Goal: Information Seeking & Learning: Find specific fact

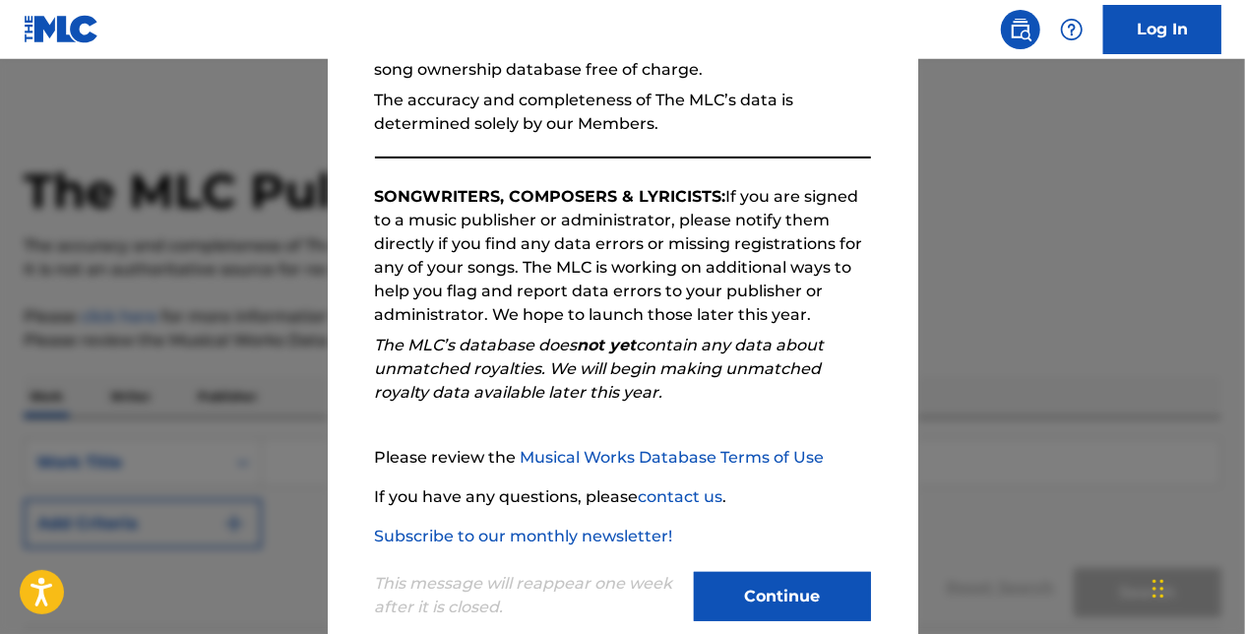
scroll to position [266, 0]
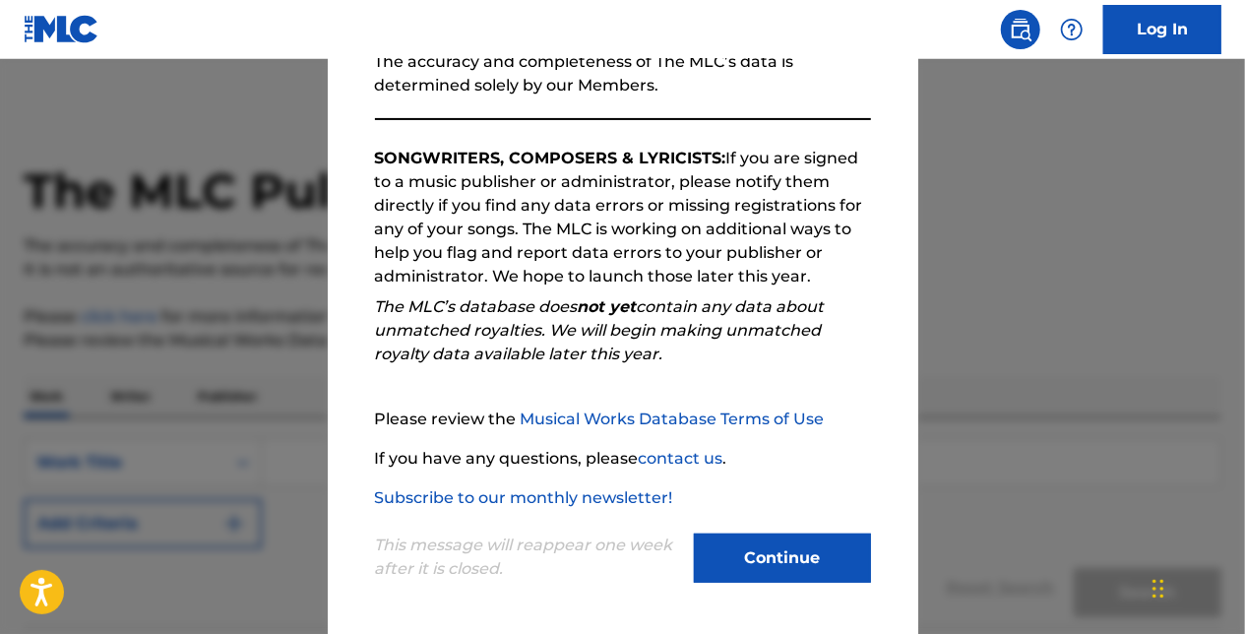
click at [795, 558] on button "Continue" at bounding box center [782, 557] width 177 height 49
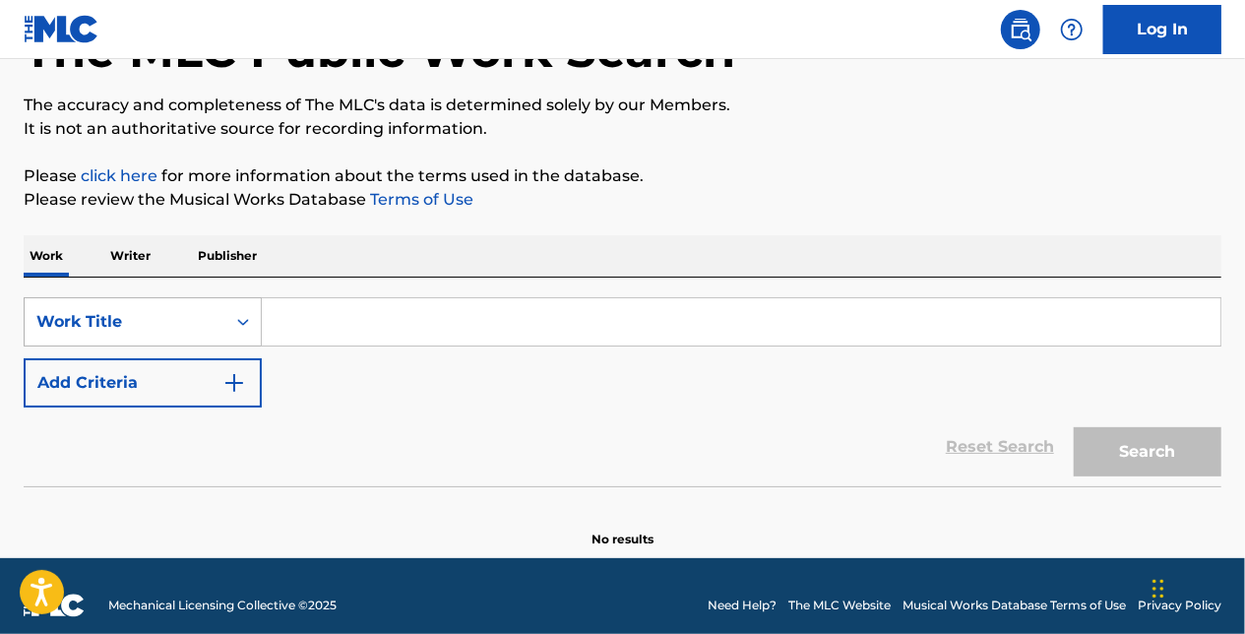
click at [218, 346] on div "Work Title" at bounding box center [143, 321] width 238 height 49
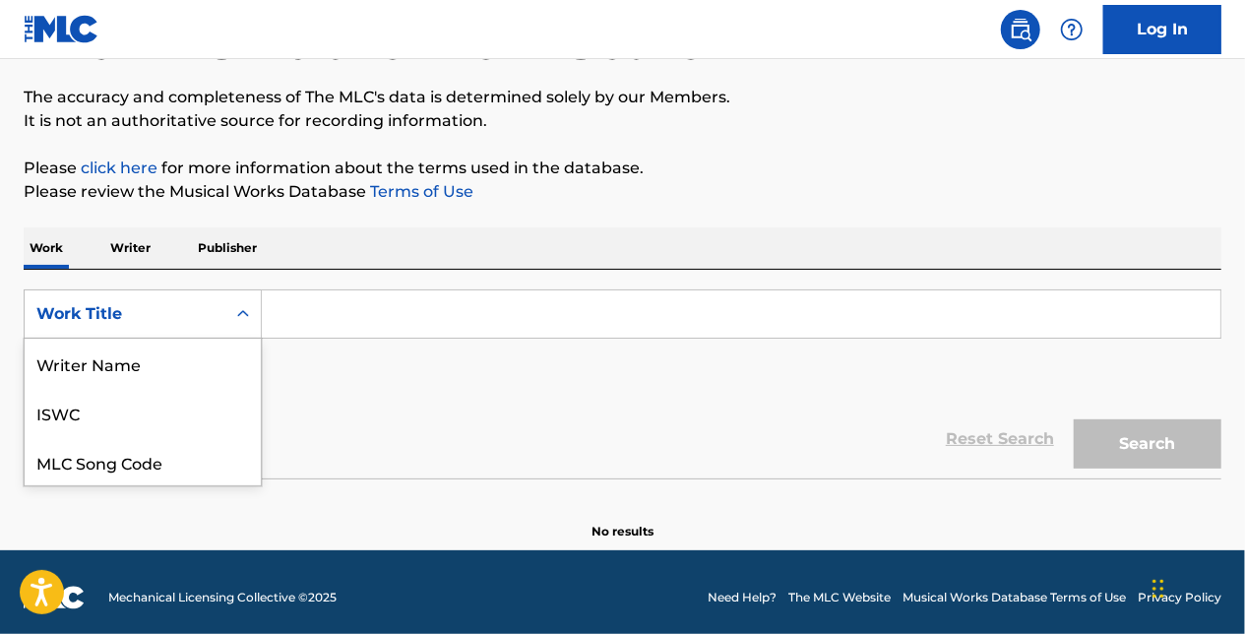
scroll to position [98, 0]
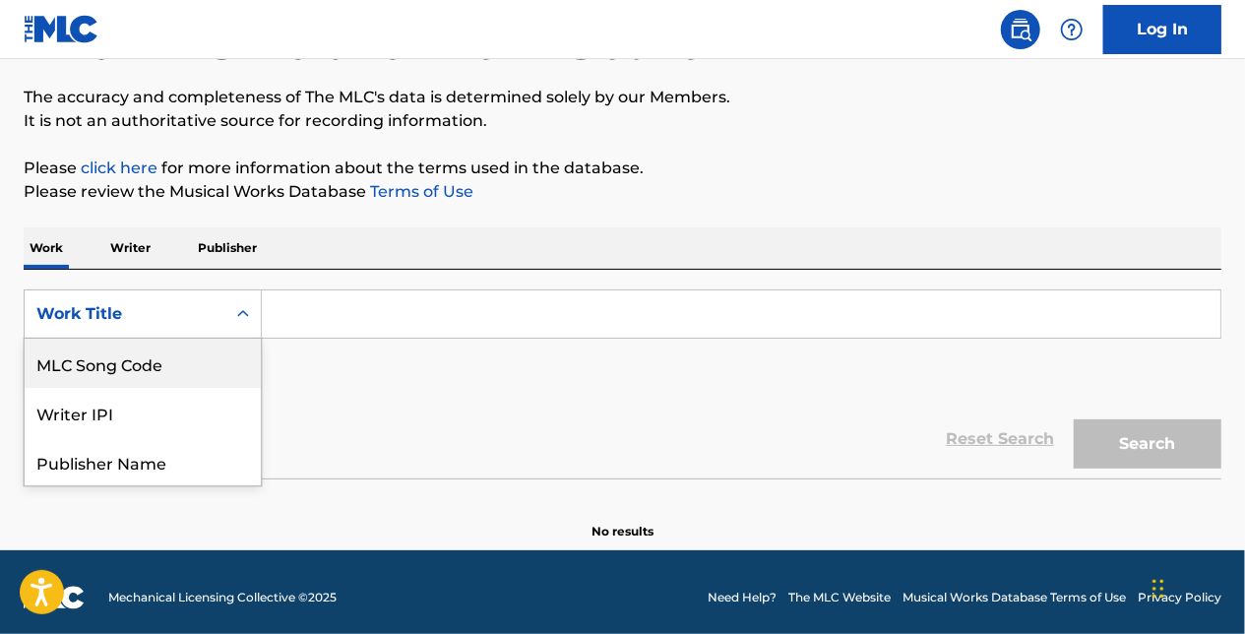
click at [227, 247] on p "Publisher" at bounding box center [227, 247] width 71 height 41
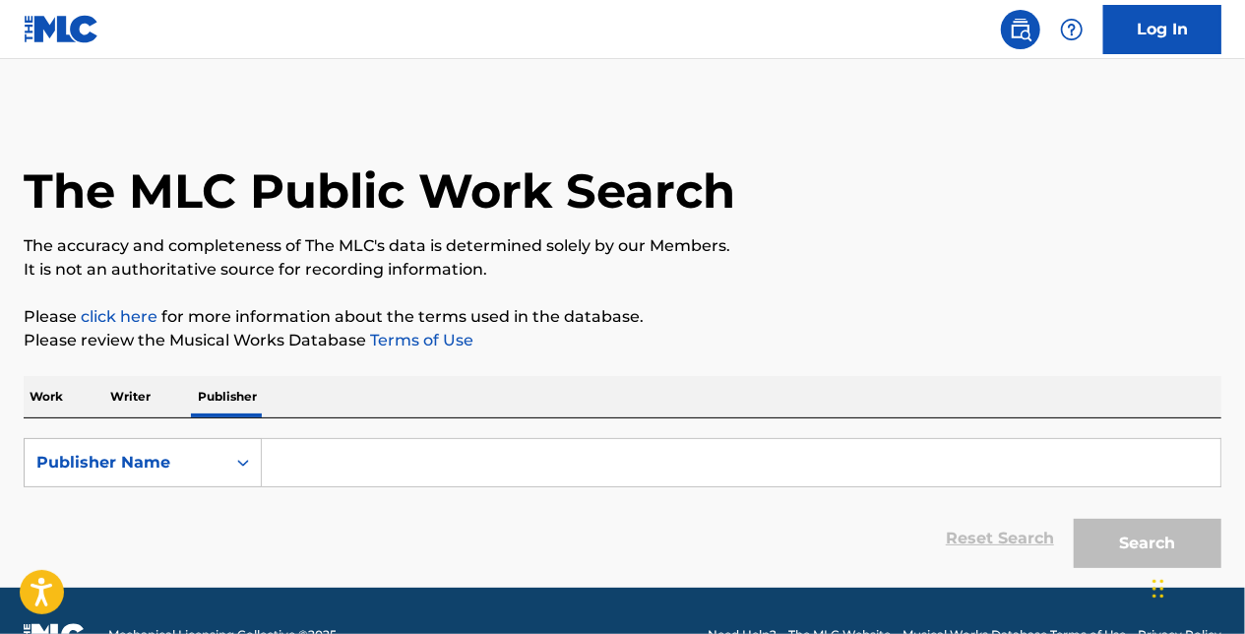
click at [321, 459] on input "Search Form" at bounding box center [741, 462] width 959 height 47
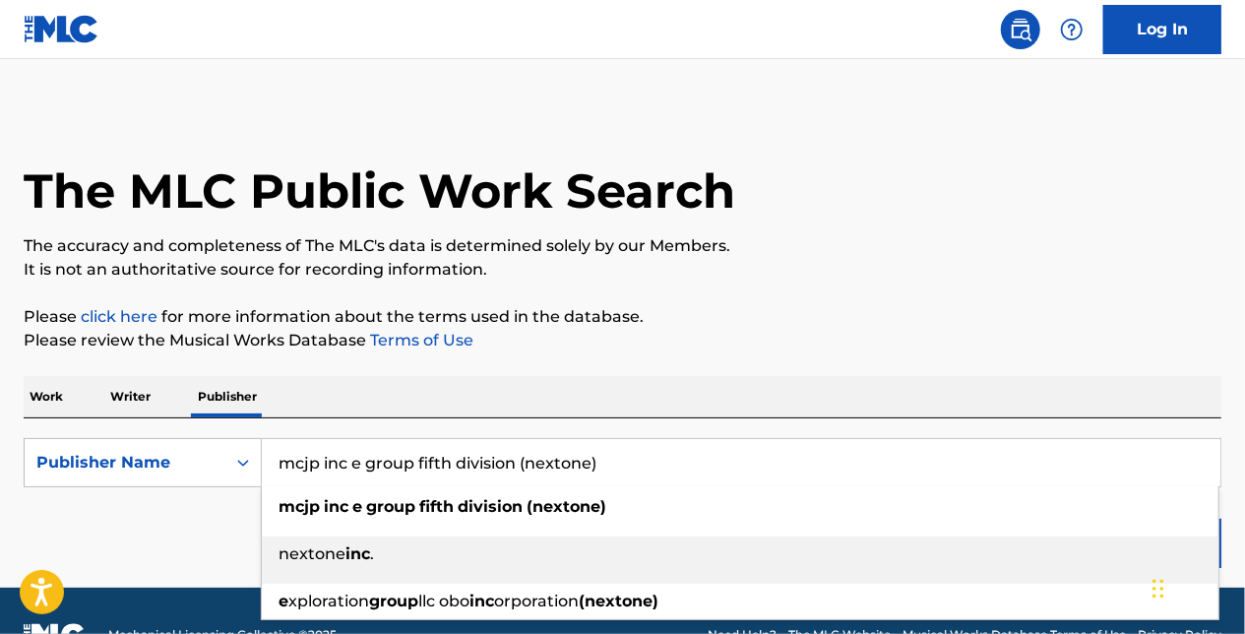
click at [651, 560] on div "nextone inc ." at bounding box center [740, 553] width 957 height 35
type input "nextone inc."
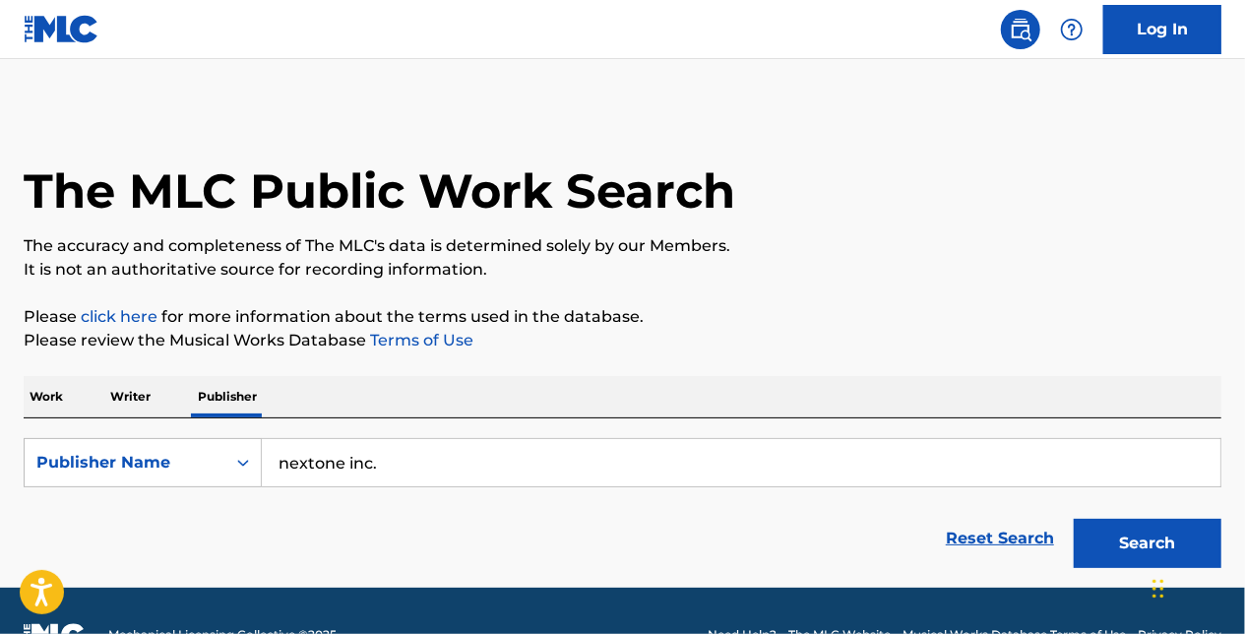
click at [1142, 546] on button "Search" at bounding box center [1148, 543] width 148 height 49
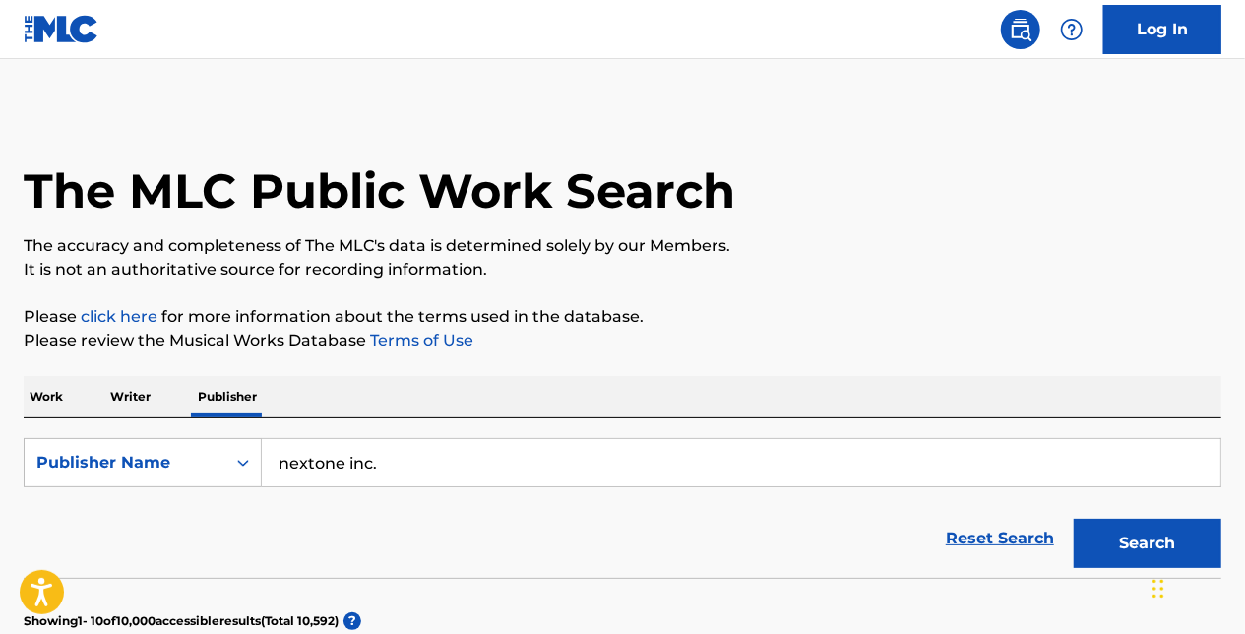
click at [42, 393] on p "Work" at bounding box center [46, 396] width 45 height 41
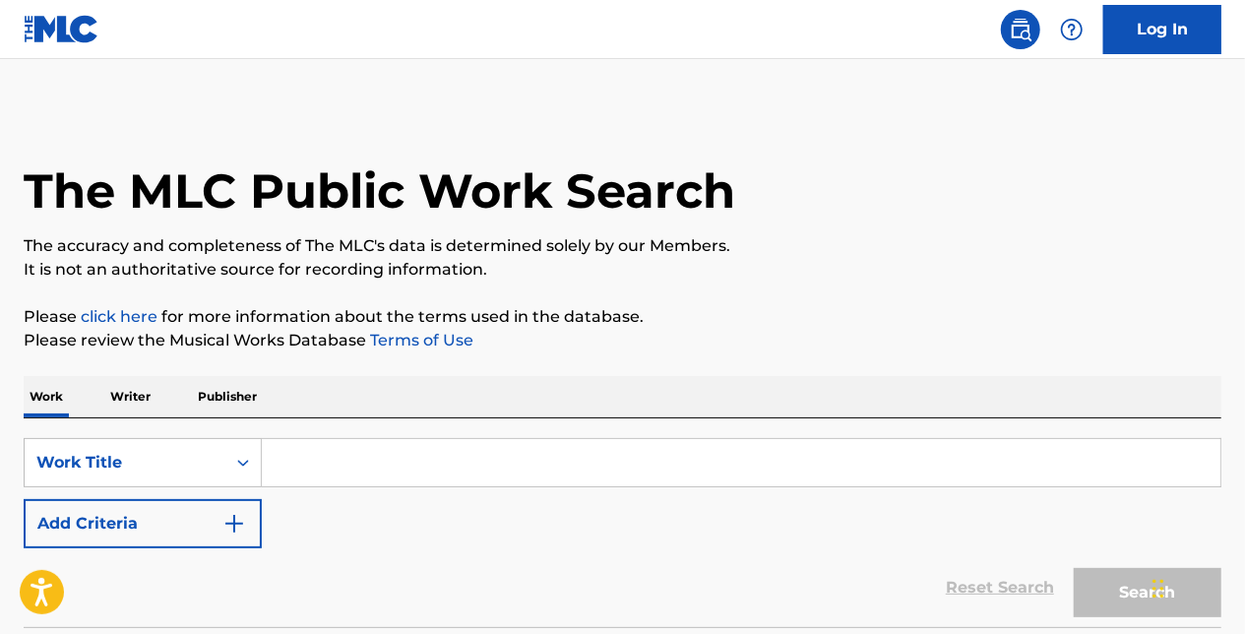
click at [382, 467] on input "Search Form" at bounding box center [741, 462] width 959 height 47
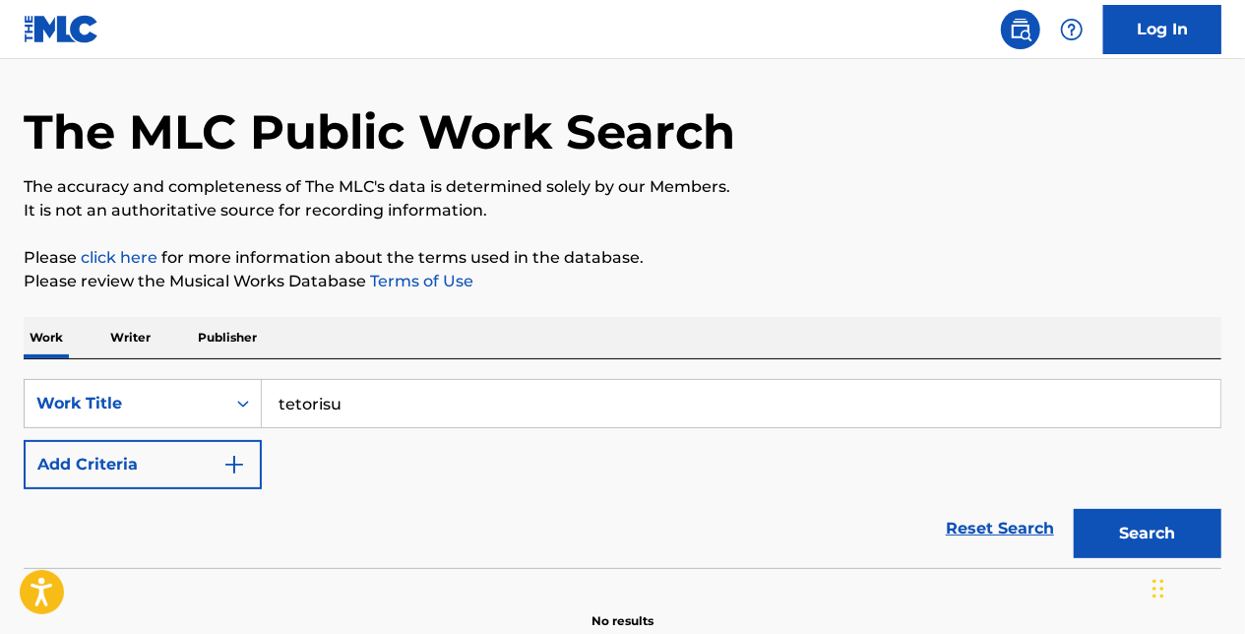
scroll to position [158, 0]
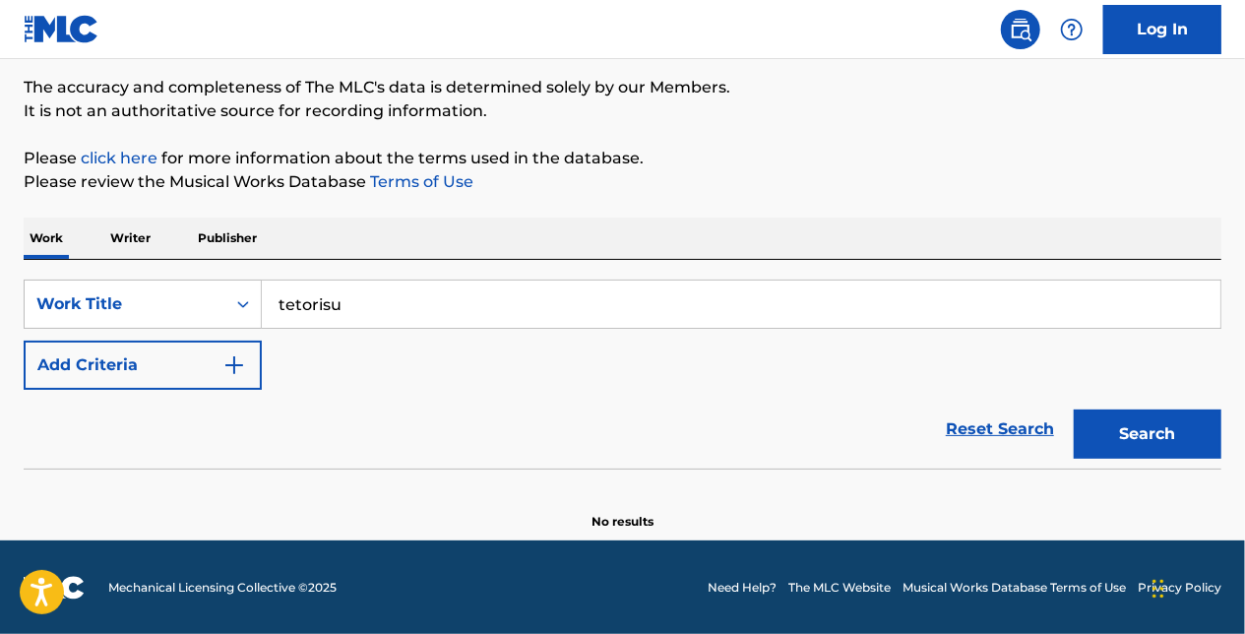
type input "tetorisu"
click at [149, 359] on button "Add Criteria" at bounding box center [143, 365] width 238 height 49
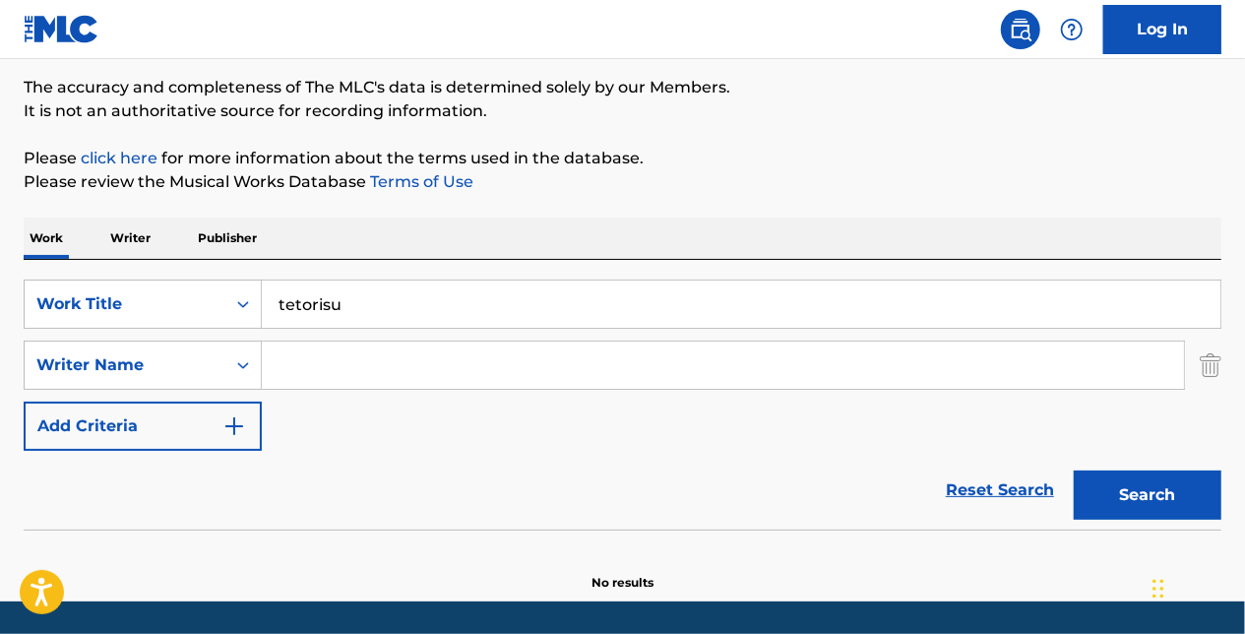
click at [1136, 484] on button "Search" at bounding box center [1148, 494] width 148 height 49
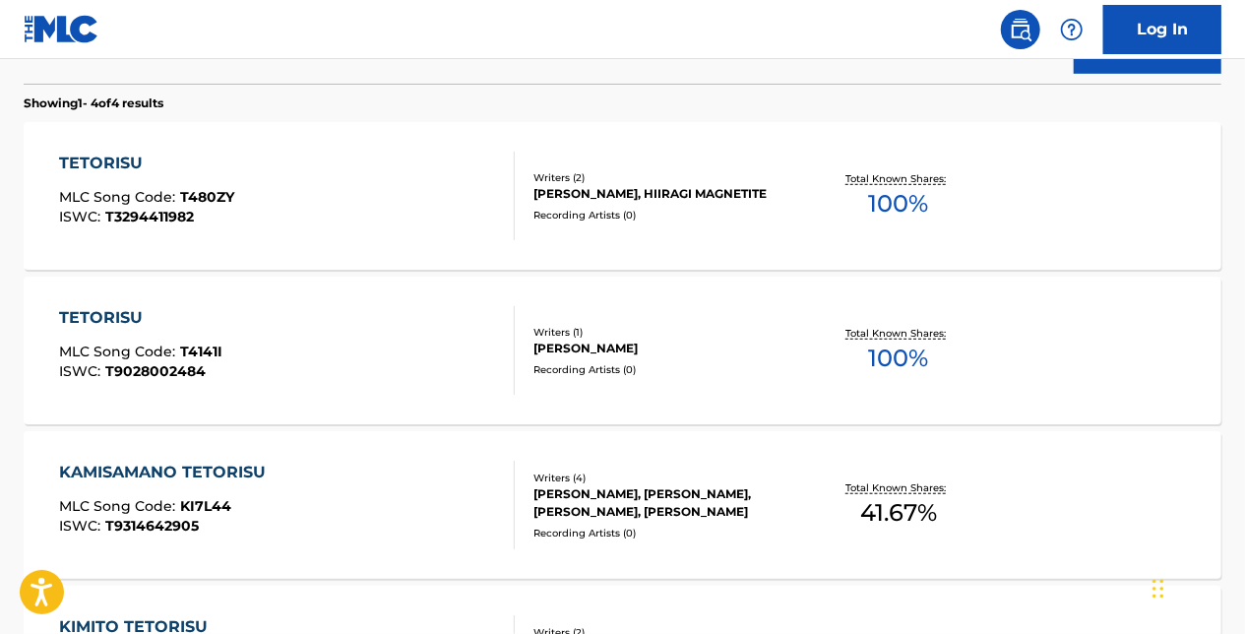
scroll to position [506, 0]
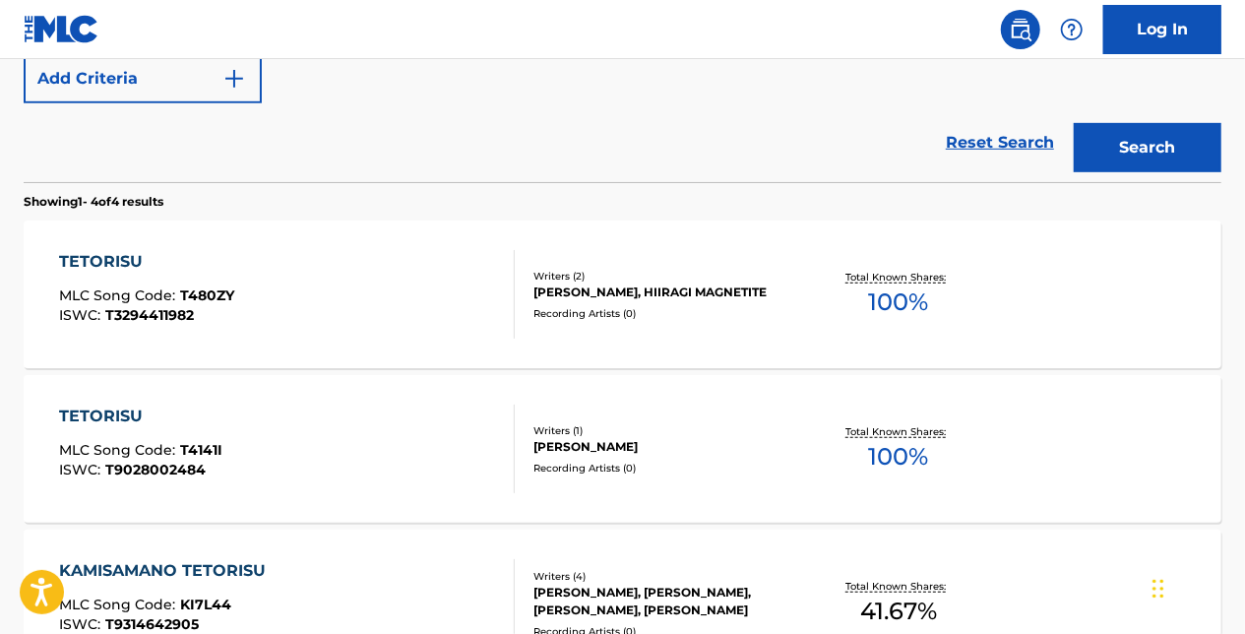
click at [102, 254] on div "TETORISU" at bounding box center [147, 262] width 175 height 24
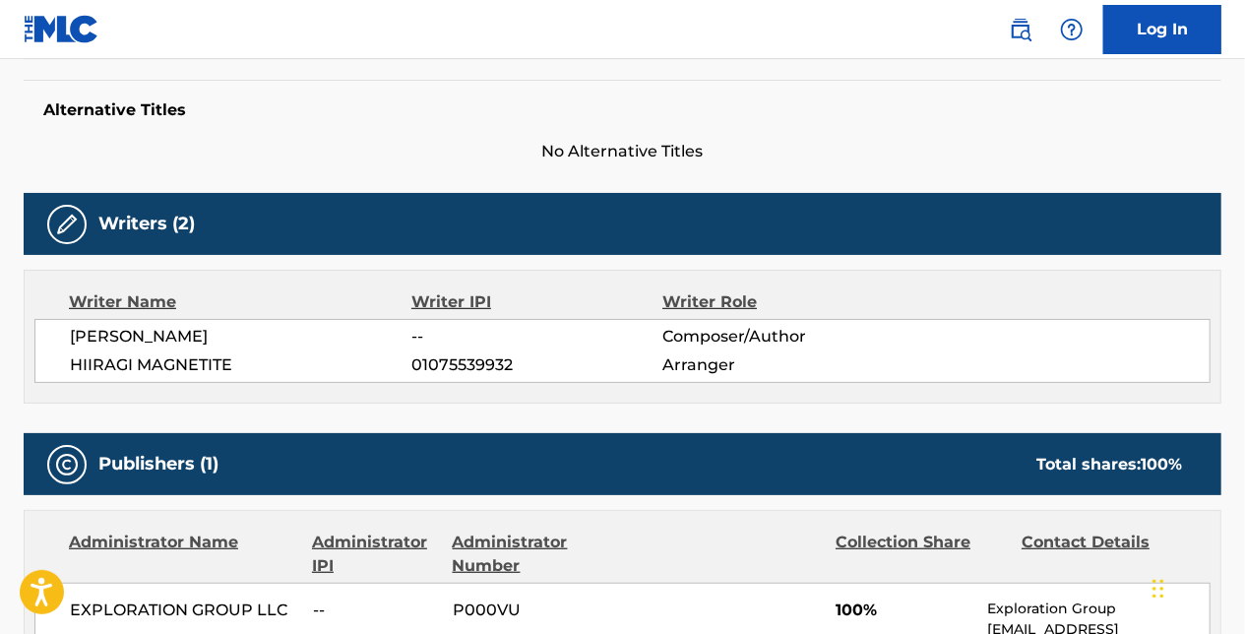
scroll to position [531, 0]
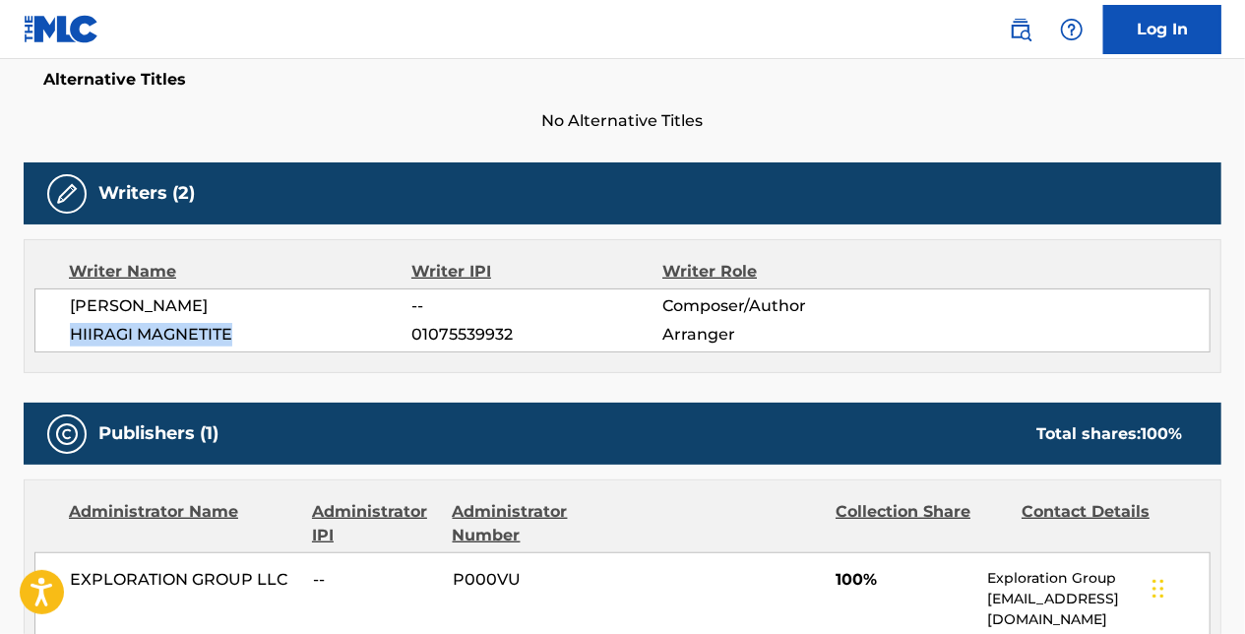
drag, startPoint x: 71, startPoint y: 332, endPoint x: 242, endPoint y: 331, distance: 171.3
click at [239, 332] on span "HIIRAGI MAGNETITE" at bounding box center [241, 335] width 342 height 24
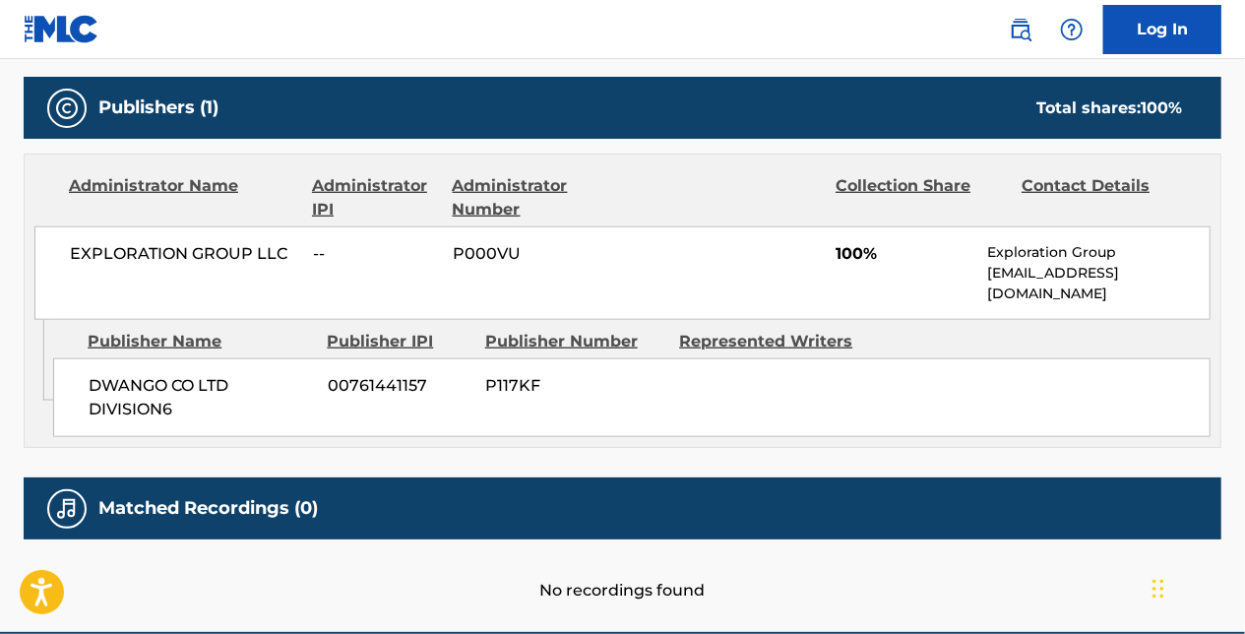
scroll to position [924, 0]
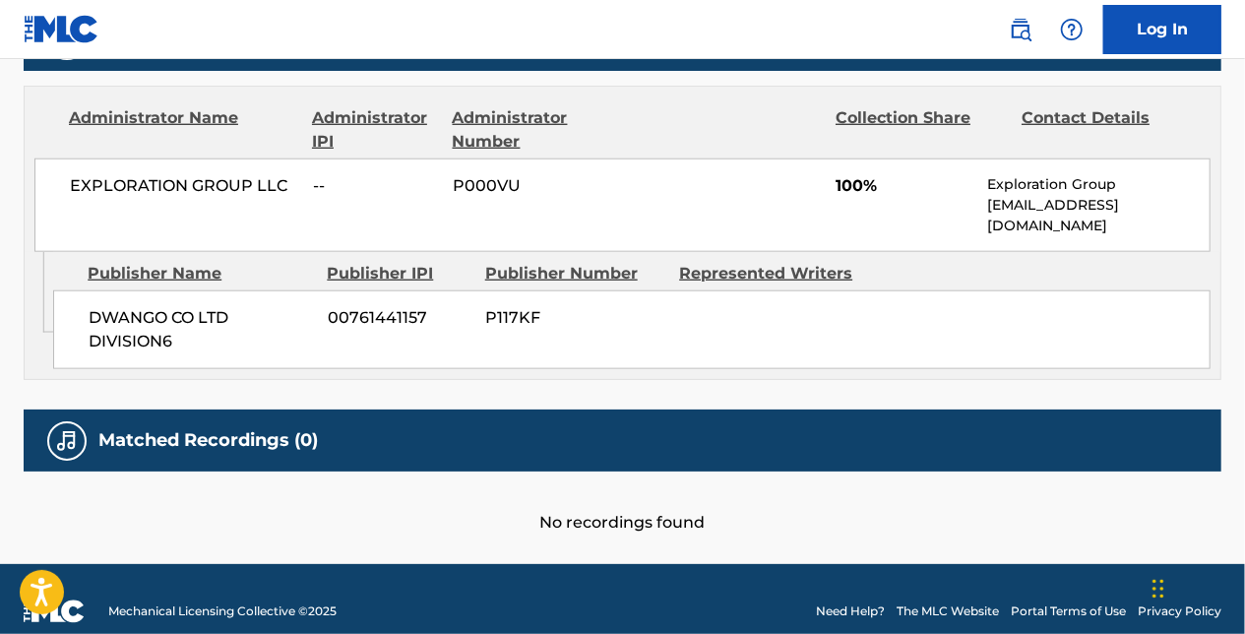
click at [71, 429] on img at bounding box center [67, 441] width 24 height 24
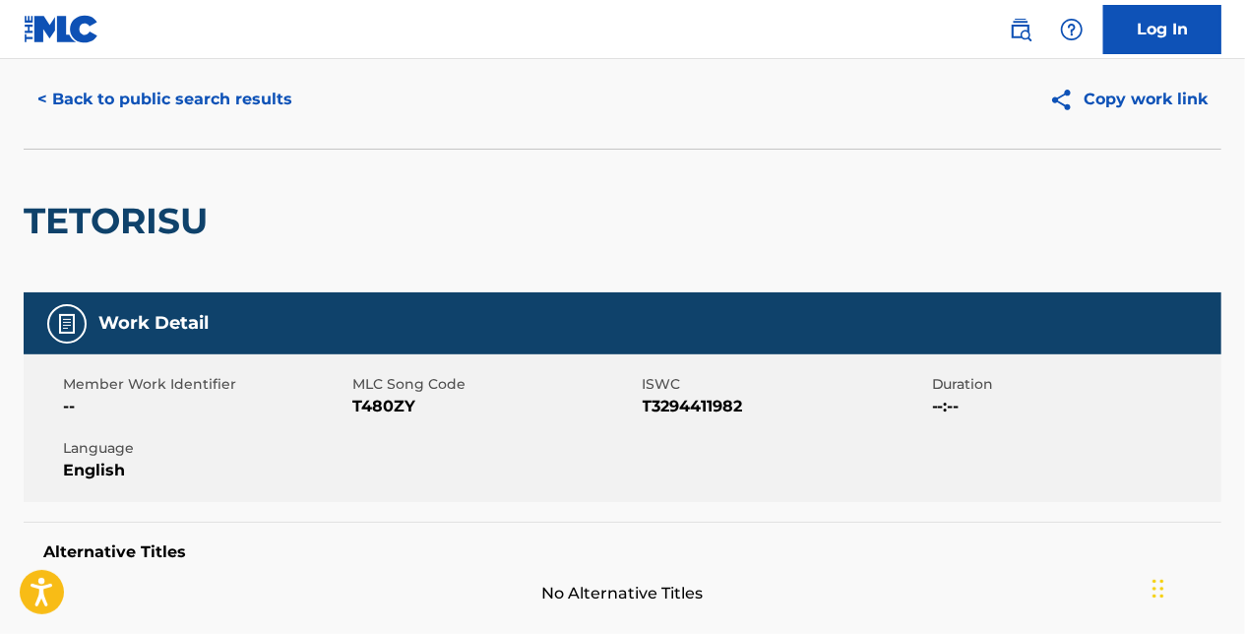
scroll to position [0, 0]
